Goal: Book appointment/travel/reservation

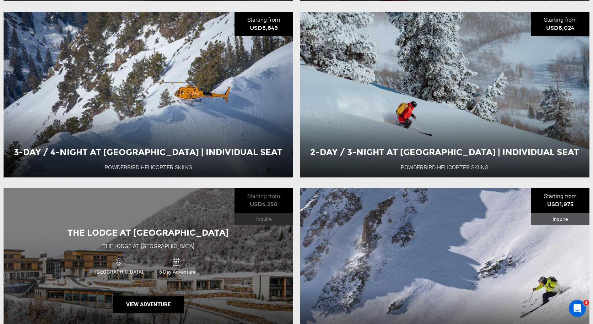
scroll to position [224, 0]
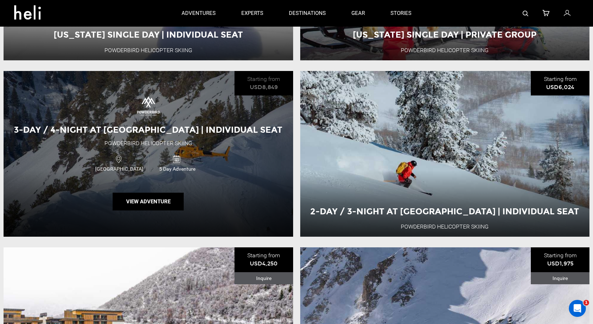
click at [219, 162] on div "USA 5 Day Adventure" at bounding box center [148, 163] width 174 height 24
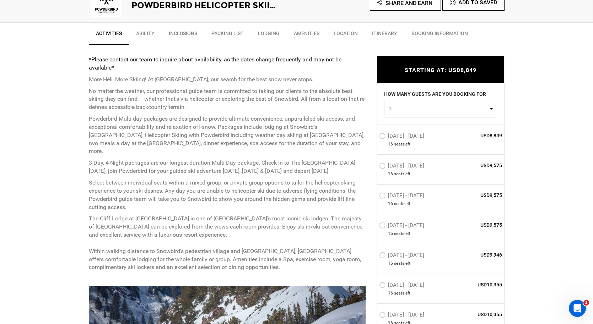
scroll to position [257, 0]
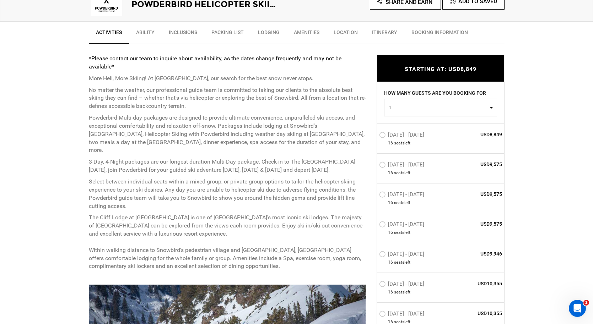
click at [411, 110] on span "1" at bounding box center [437, 107] width 99 height 7
click at [396, 131] on link "5" at bounding box center [440, 130] width 112 height 13
select select "5"
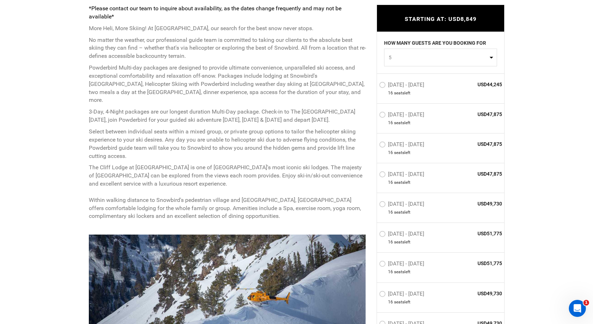
scroll to position [316, 0]
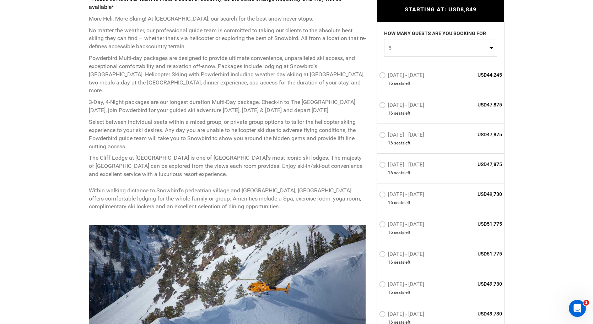
click at [408, 53] on button "5" at bounding box center [440, 48] width 113 height 18
click at [361, 84] on p "Powderbird Multi-day packages are designed to provide ultimate convenience, unp…" at bounding box center [227, 74] width 277 height 40
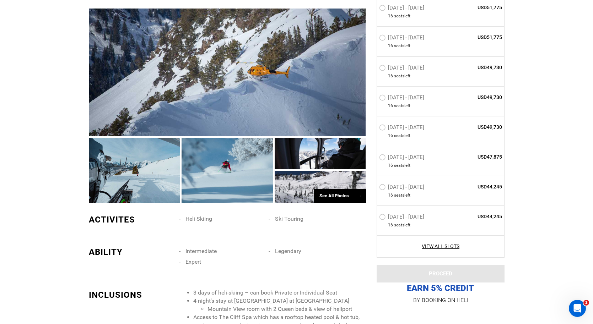
scroll to position [534, 0]
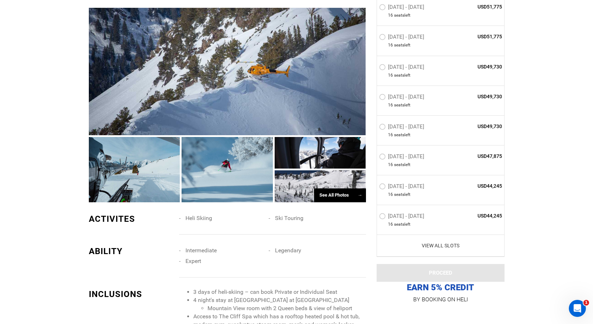
click at [441, 247] on link "View All Slots" at bounding box center [440, 245] width 123 height 7
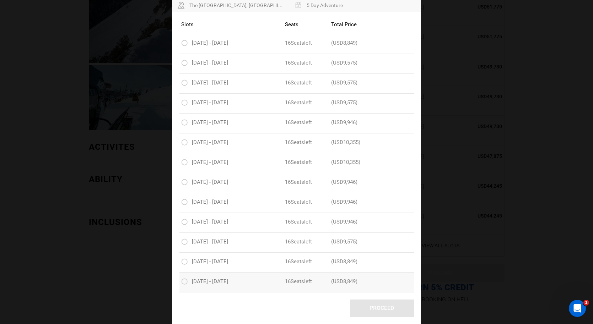
scroll to position [0, 0]
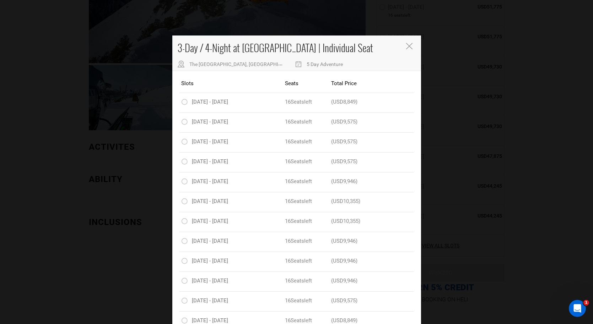
click at [407, 45] on icon "Close" at bounding box center [409, 46] width 6 height 6
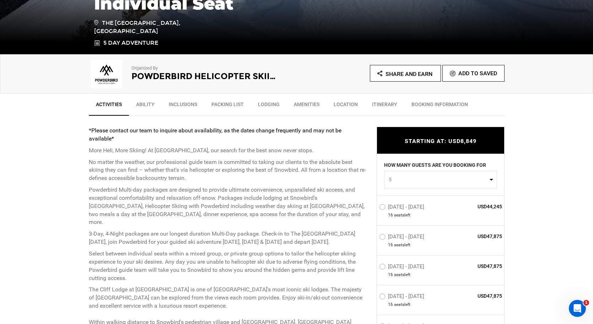
scroll to position [185, 0]
click at [180, 103] on link "Inclusions" at bounding box center [183, 106] width 43 height 18
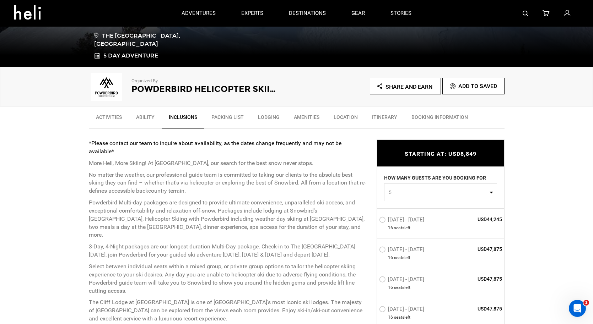
scroll to position [0, 0]
